Goal: Task Accomplishment & Management: Use online tool/utility

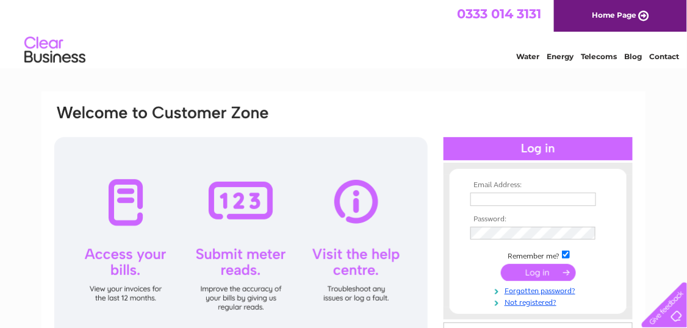
type input "[EMAIL_ADDRESS][DOMAIN_NAME]"
drag, startPoint x: 233, startPoint y: 254, endPoint x: 237, endPoint y: 266, distance: 12.4
click at [232, 256] on div at bounding box center [241, 244] width 374 height 214
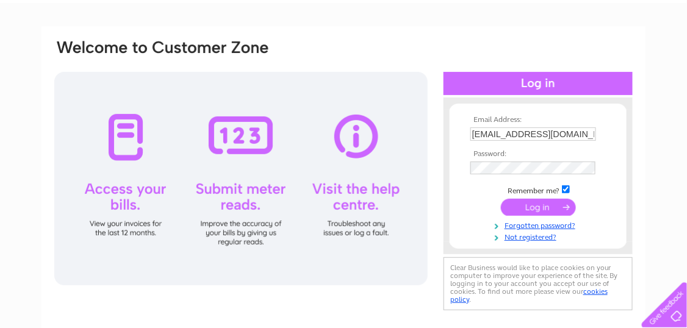
scroll to position [71, 0]
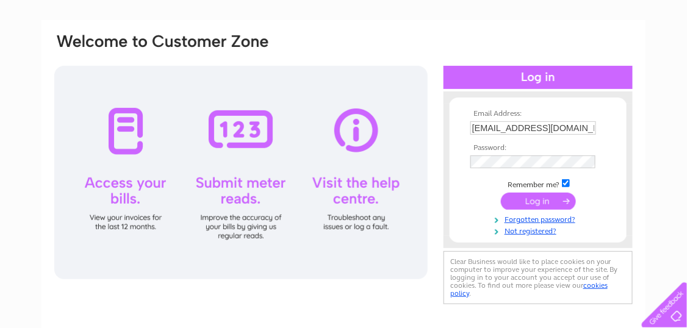
click at [545, 201] on input "submit" at bounding box center [538, 201] width 75 height 17
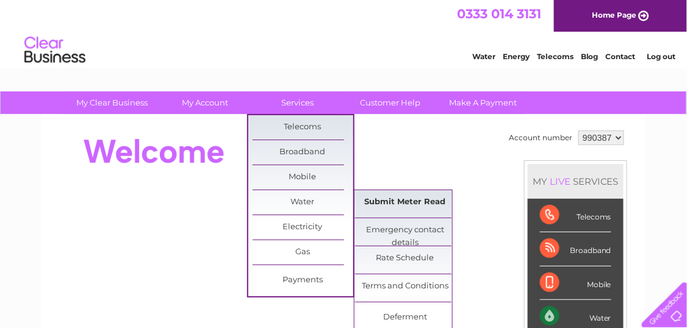
click at [403, 198] on link "Submit Meter Read" at bounding box center [405, 202] width 101 height 24
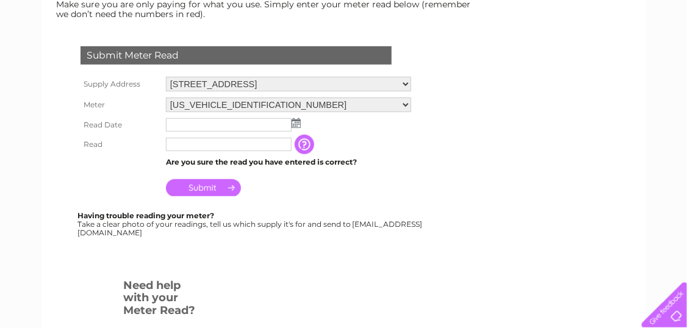
scroll to position [188, 0]
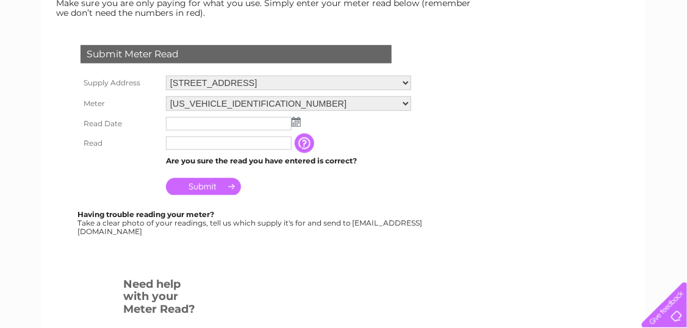
click at [298, 118] on img at bounding box center [296, 122] width 9 height 10
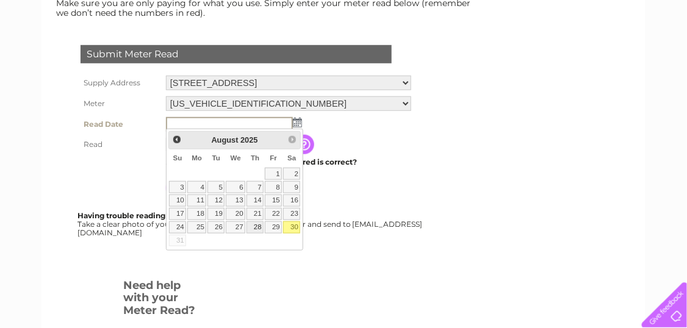
click at [258, 224] on link "28" at bounding box center [255, 228] width 17 height 12
type input "2025/08/28"
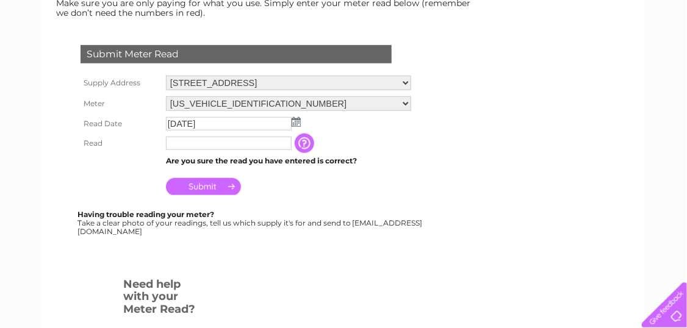
click at [184, 145] on input "text" at bounding box center [229, 143] width 126 height 13
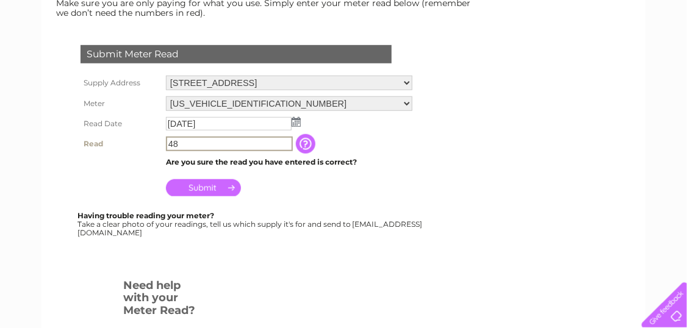
type input "48"
click at [202, 181] on input "Submit" at bounding box center [203, 187] width 75 height 17
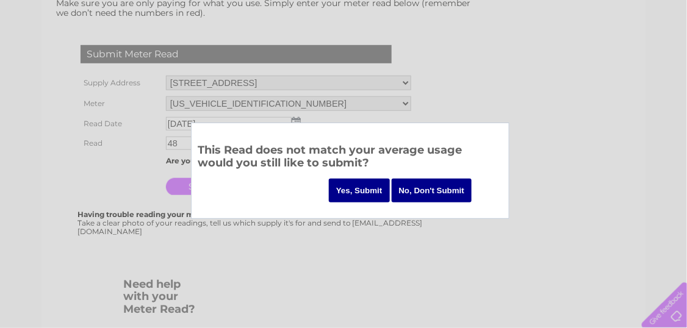
click at [341, 192] on input "Yes, Submit" at bounding box center [359, 191] width 61 height 24
